Goal: Check status: Check status

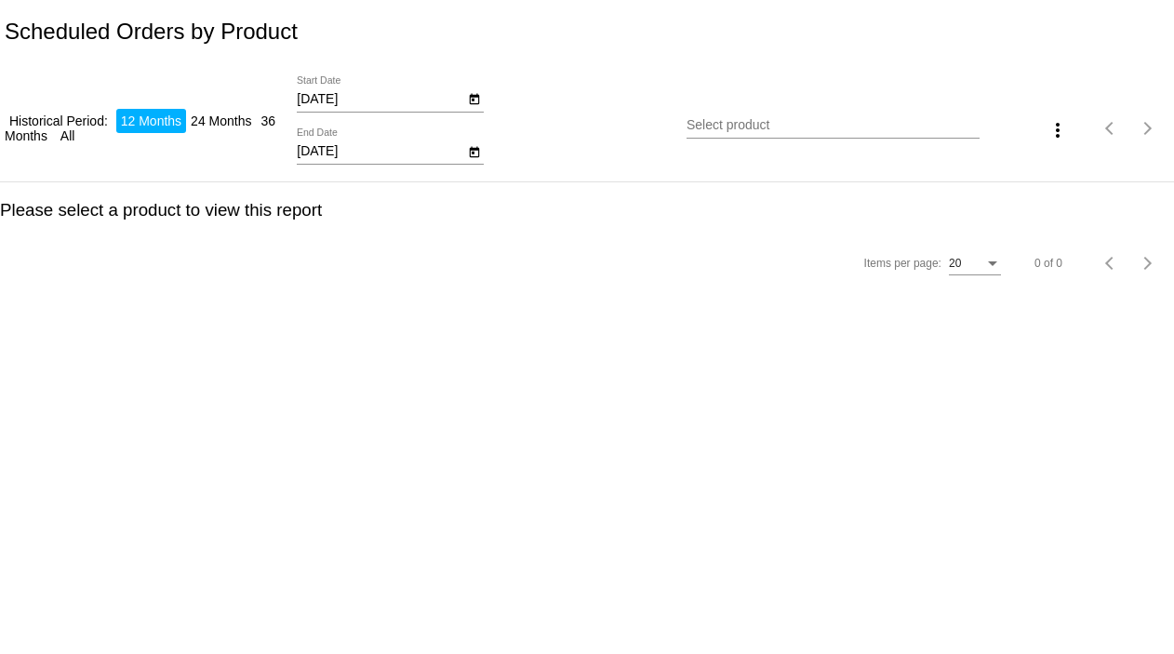
click at [369, 96] on input "[DATE]" at bounding box center [380, 99] width 167 height 15
type input "[DATE]"
click at [353, 156] on input "[DATE]" at bounding box center [380, 151] width 167 height 15
click at [320, 152] on input "[DATE]" at bounding box center [380, 151] width 167 height 15
type input "9/15/2025"
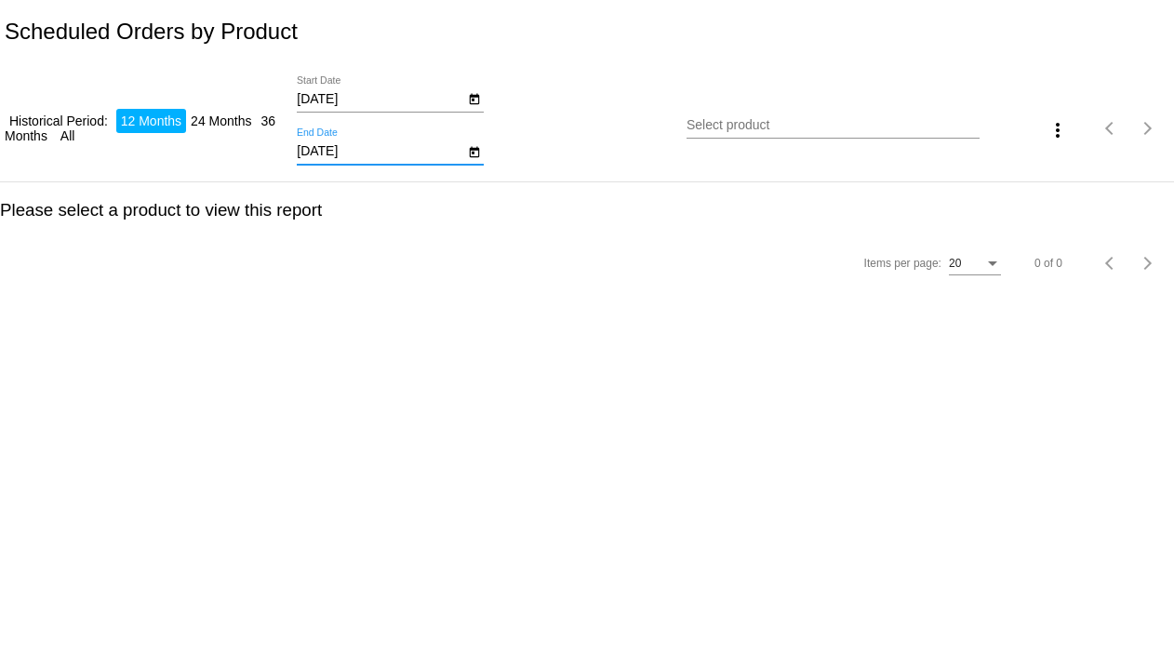
click at [775, 129] on input "Select product" at bounding box center [832, 125] width 292 height 15
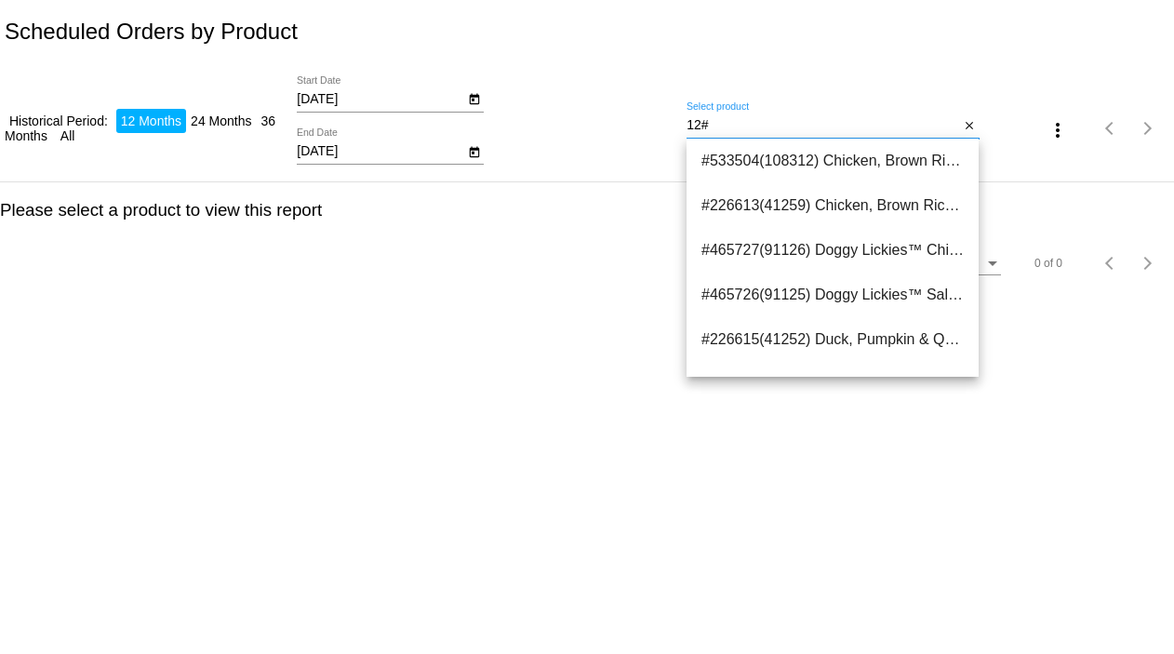
drag, startPoint x: 717, startPoint y: 129, endPoint x: 664, endPoint y: 132, distance: 53.1
click at [664, 132] on div "Historical Period: 12 Months 24 Months 36 Months All 9/13/2025 Start Date 9/15/…" at bounding box center [587, 122] width 1174 height 118
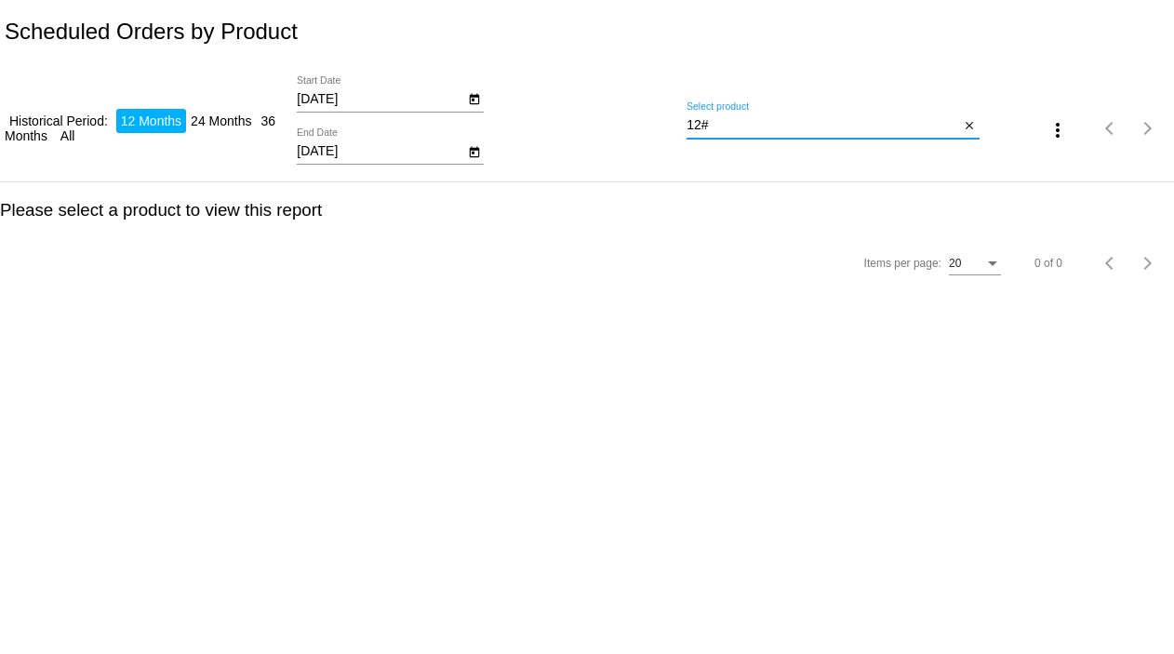
paste input "38678"
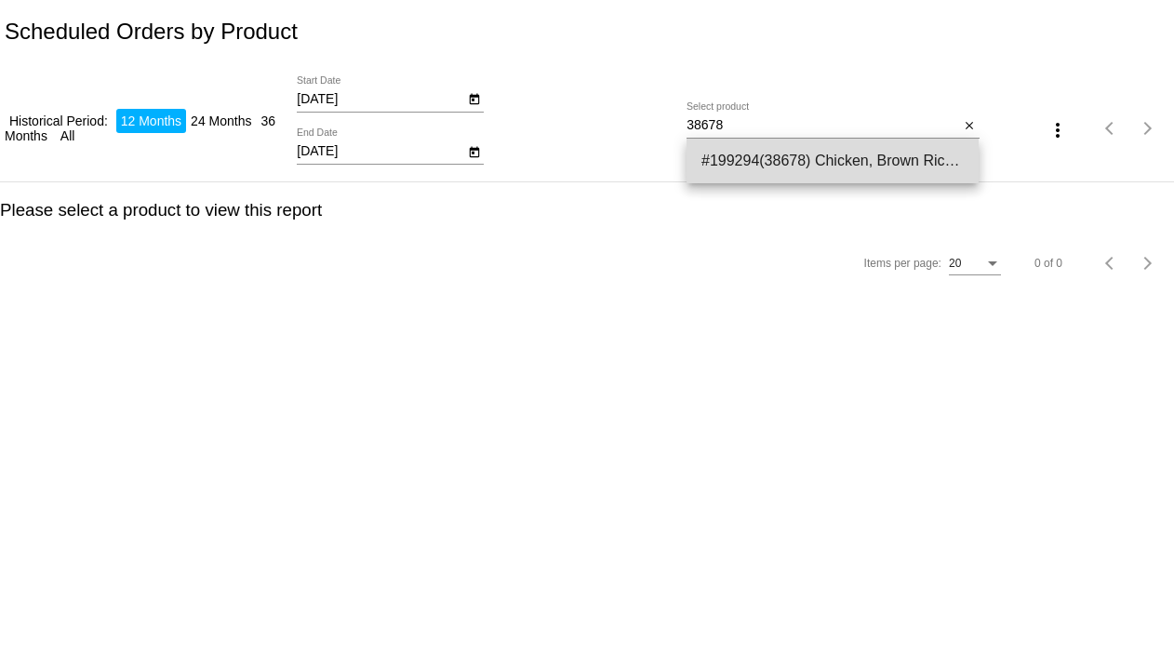
click at [777, 168] on span "#199294(38678) Chicken, Brown Rice & Pumpkin Limited Ingredient Diet Formula Do…" at bounding box center [832, 161] width 262 height 45
type input "Chicken, Brown Rice & Pumpkin Limited Ingredient Diet Formula Dog Food-Exclusiv…"
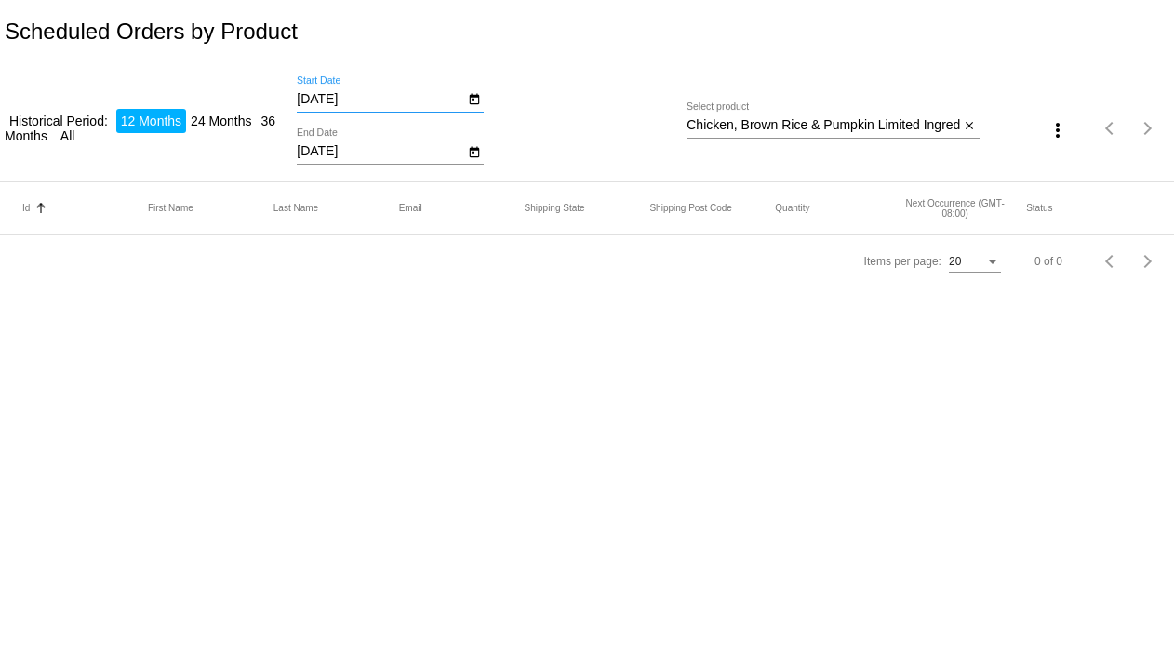
click at [321, 96] on input "[DATE]" at bounding box center [380, 99] width 167 height 15
type input "9/12/2025"
drag, startPoint x: 362, startPoint y: 152, endPoint x: 254, endPoint y: 159, distance: 108.1
click at [259, 163] on div "Historical Period: 12 Months 24 Months 36 Months All 9/12/2025 Start Date 9/15/…" at bounding box center [587, 122] width 1174 height 118
type input "9/30/2025"
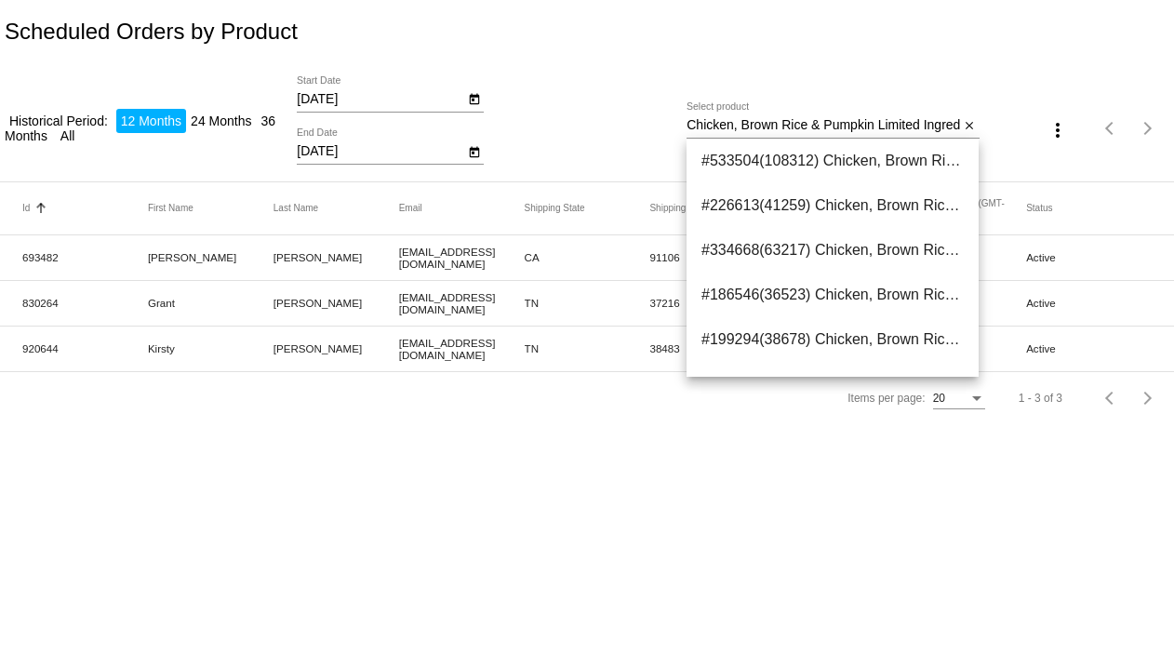
click at [543, 303] on mat-cell "TN" at bounding box center [587, 302] width 126 height 21
